Goal: Task Accomplishment & Management: Use online tool/utility

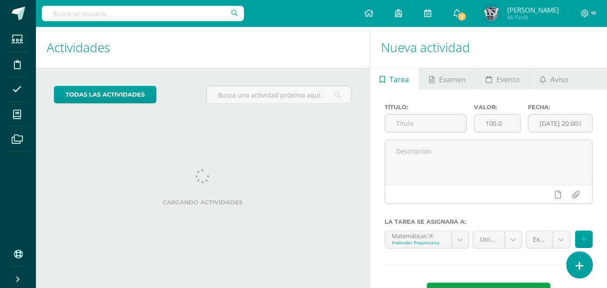
click at [580, 266] on icon at bounding box center [579, 265] width 8 height 10
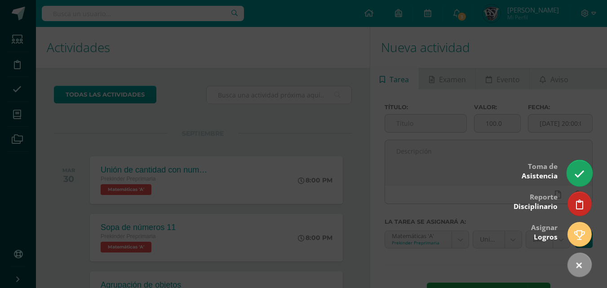
click at [578, 171] on icon at bounding box center [579, 174] width 10 height 10
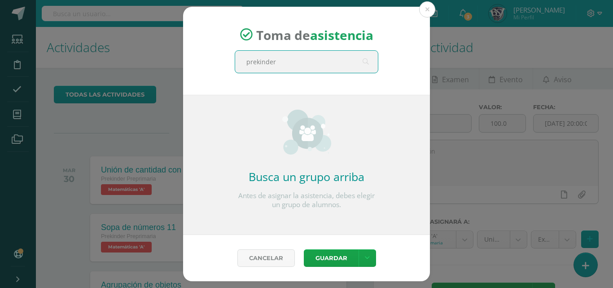
type input "prekinder a"
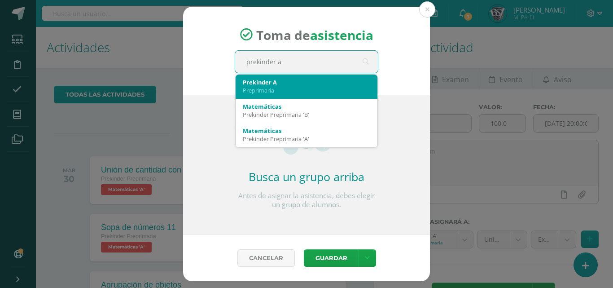
click at [277, 86] on div "Prekinder A" at bounding box center [307, 82] width 128 height 8
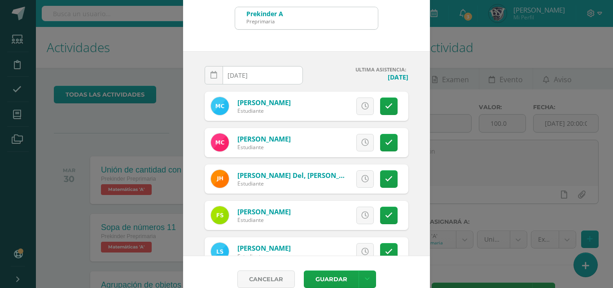
scroll to position [52, 0]
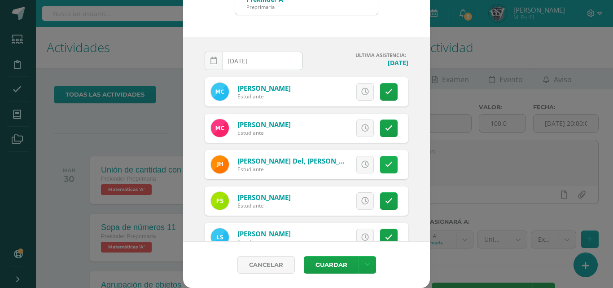
click at [385, 165] on icon at bounding box center [389, 165] width 8 height 8
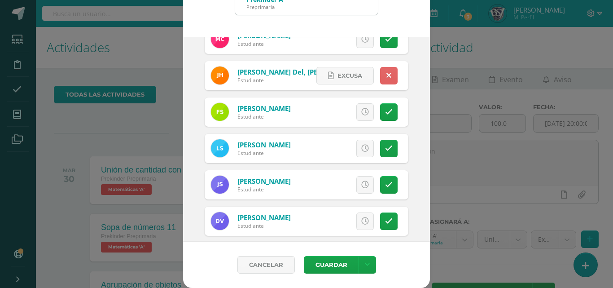
scroll to position [98, 0]
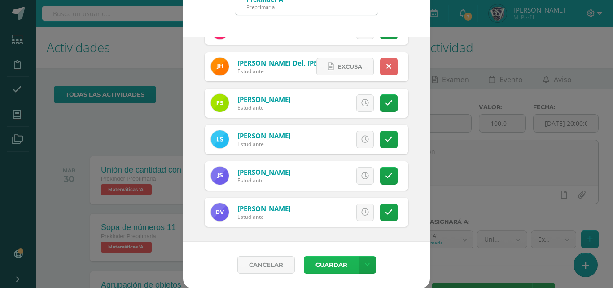
click at [331, 265] on button "Guardar" at bounding box center [331, 265] width 55 height 18
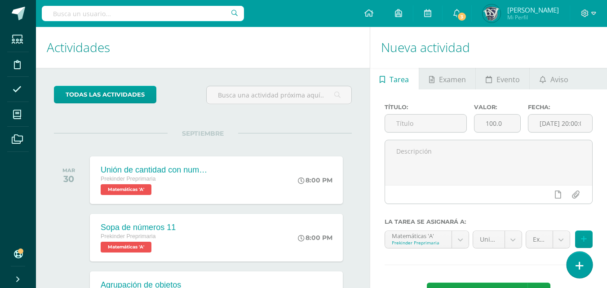
click at [578, 269] on icon at bounding box center [579, 265] width 8 height 10
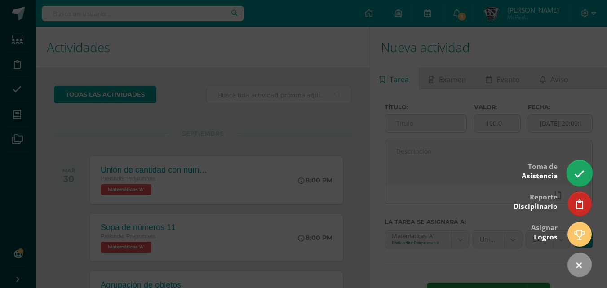
click at [575, 172] on icon at bounding box center [579, 174] width 10 height 10
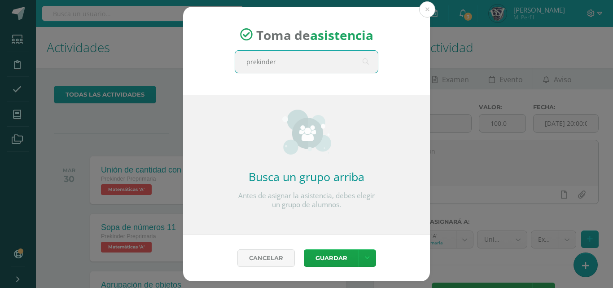
type input "prekinder a"
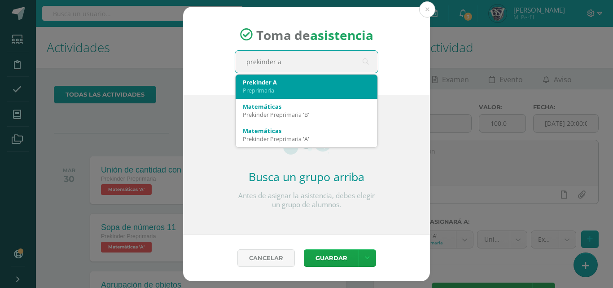
click at [259, 80] on div "Prekinder A" at bounding box center [307, 82] width 128 height 8
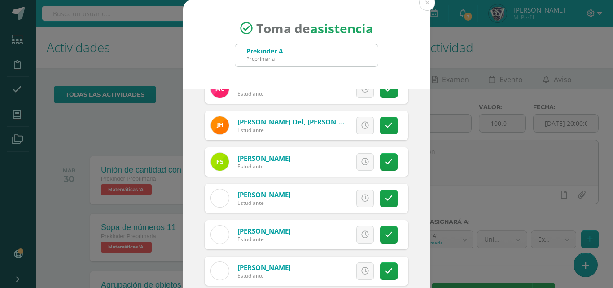
scroll to position [124, 0]
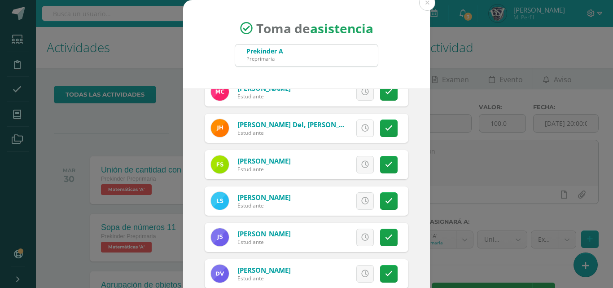
click at [362, 132] on icon at bounding box center [366, 128] width 8 height 8
click at [350, 136] on link "Excusa" at bounding box center [321, 128] width 57 height 18
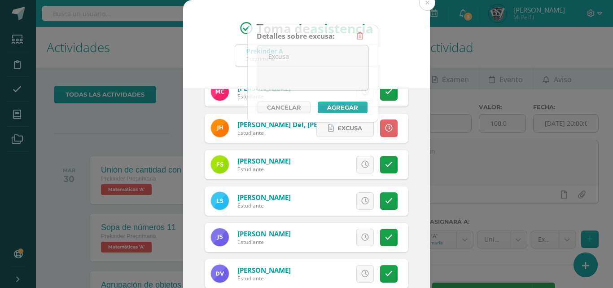
click at [469, 182] on div "Toma de asistencia Prekinder A Preprimaria prekinder a 2025-09-11 September, 20…" at bounding box center [307, 170] width 606 height 340
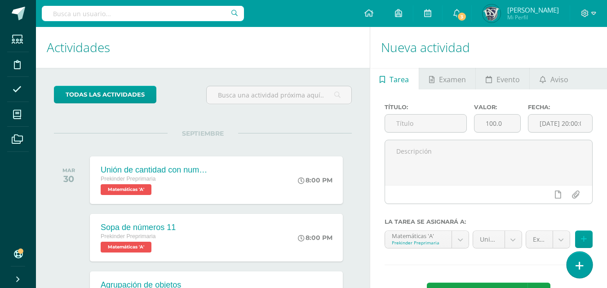
click at [581, 267] on icon at bounding box center [579, 265] width 8 height 10
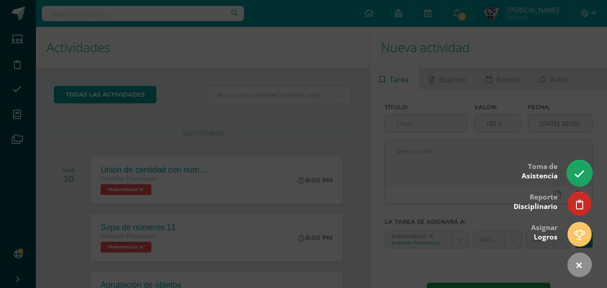
click at [573, 178] on link at bounding box center [579, 173] width 26 height 26
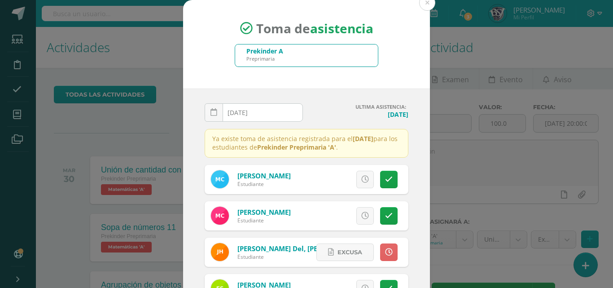
scroll to position [189, 0]
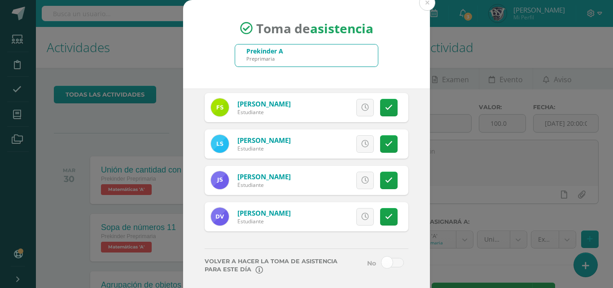
click at [369, 264] on label at bounding box center [386, 268] width 53 height 21
click at [0, 0] on input "checkbox" at bounding box center [0, 0] width 0 height 0
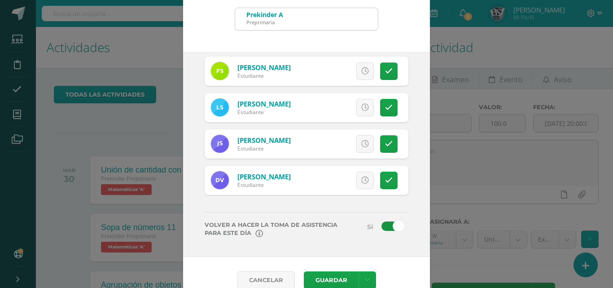
scroll to position [52, 0]
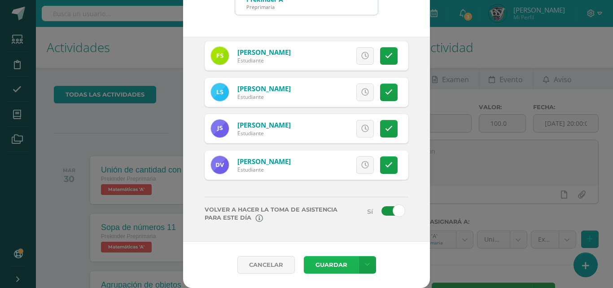
click at [332, 265] on button "Guardar" at bounding box center [331, 265] width 55 height 18
